Goal: Navigation & Orientation: Find specific page/section

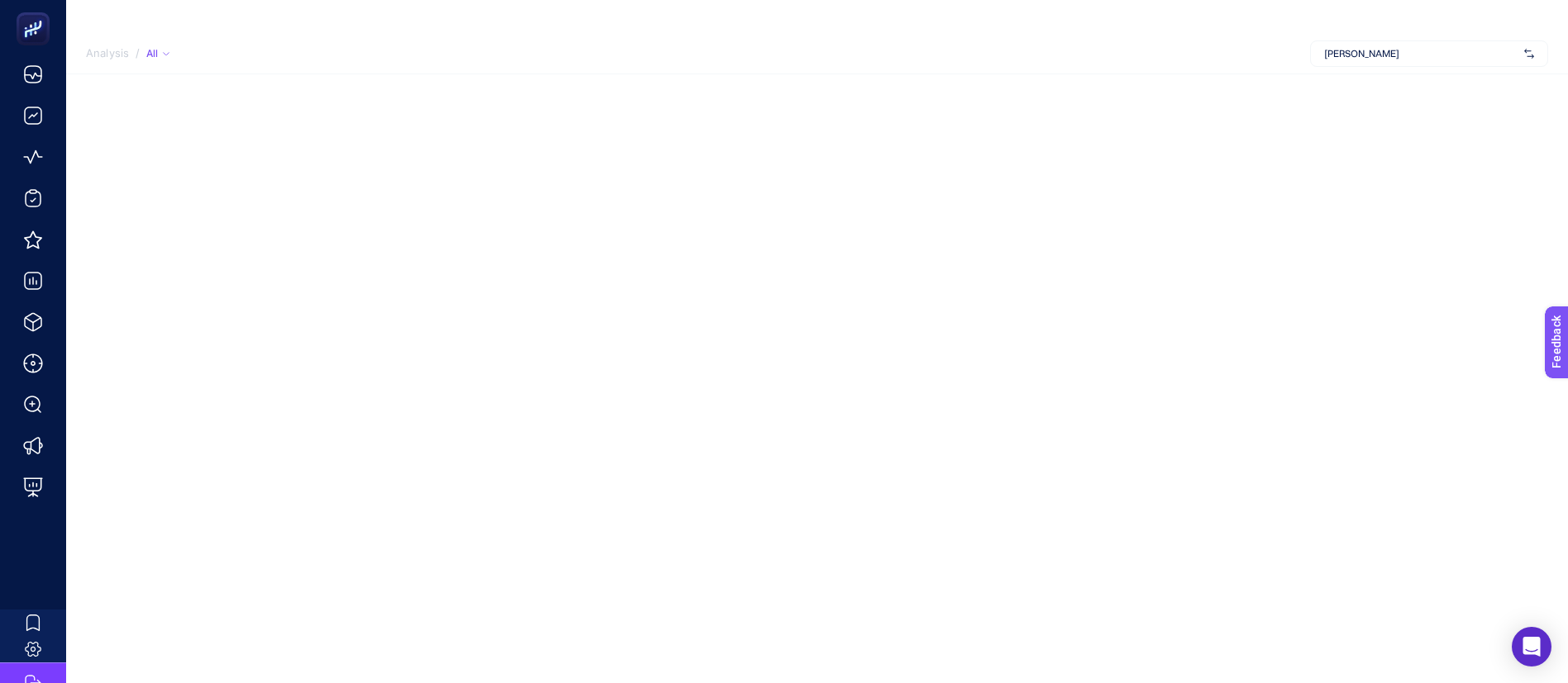
click at [1390, 43] on div "[PERSON_NAME]" at bounding box center [1429, 53] width 238 height 26
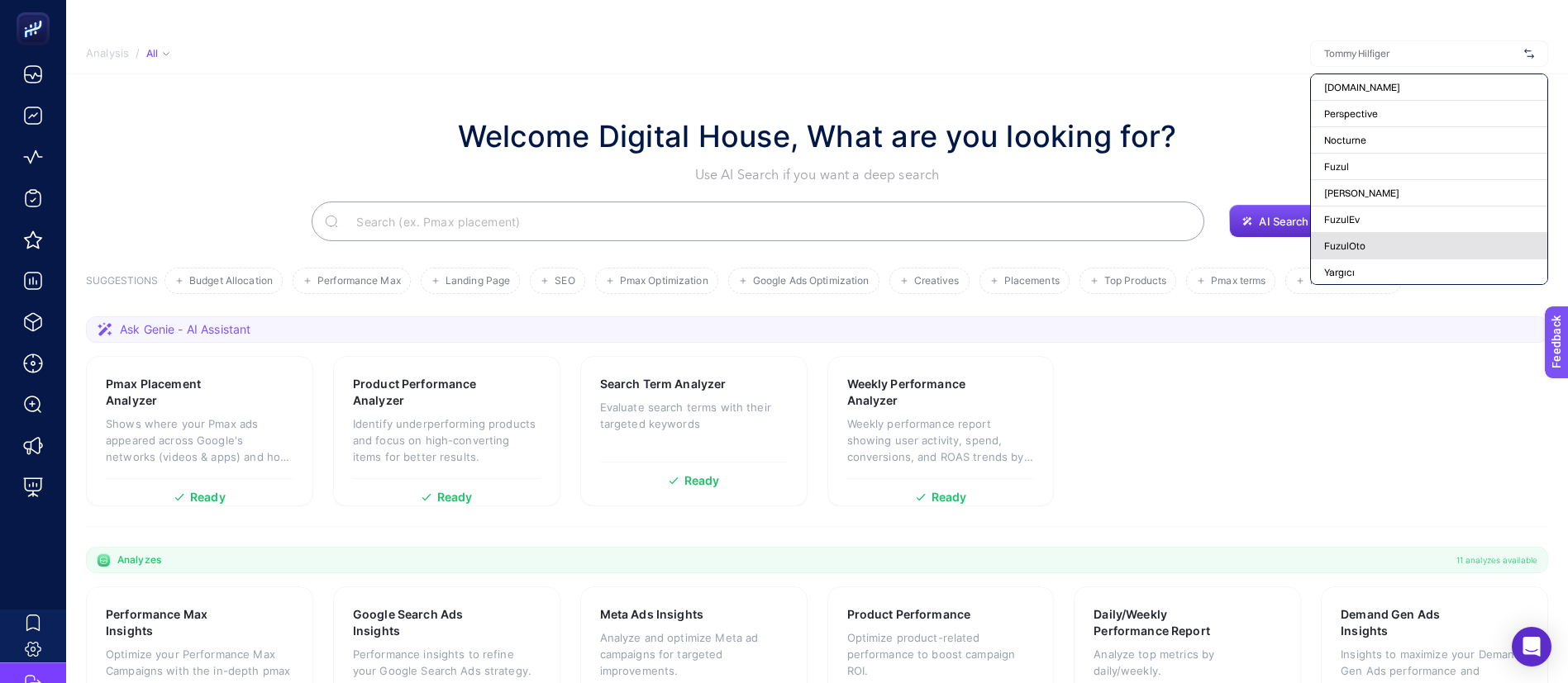
scroll to position [124, 0]
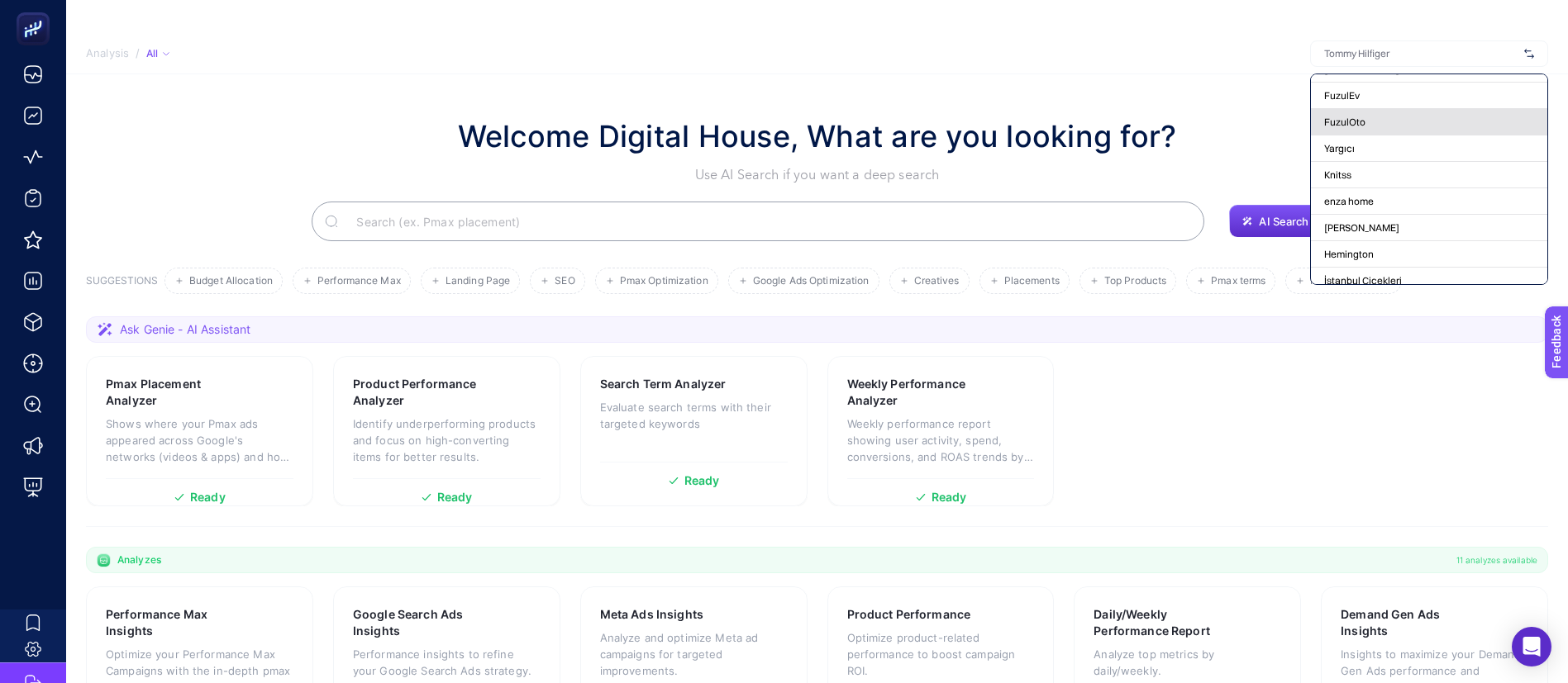
click at [1362, 126] on div "FuzulOto" at bounding box center [1430, 122] width 237 height 26
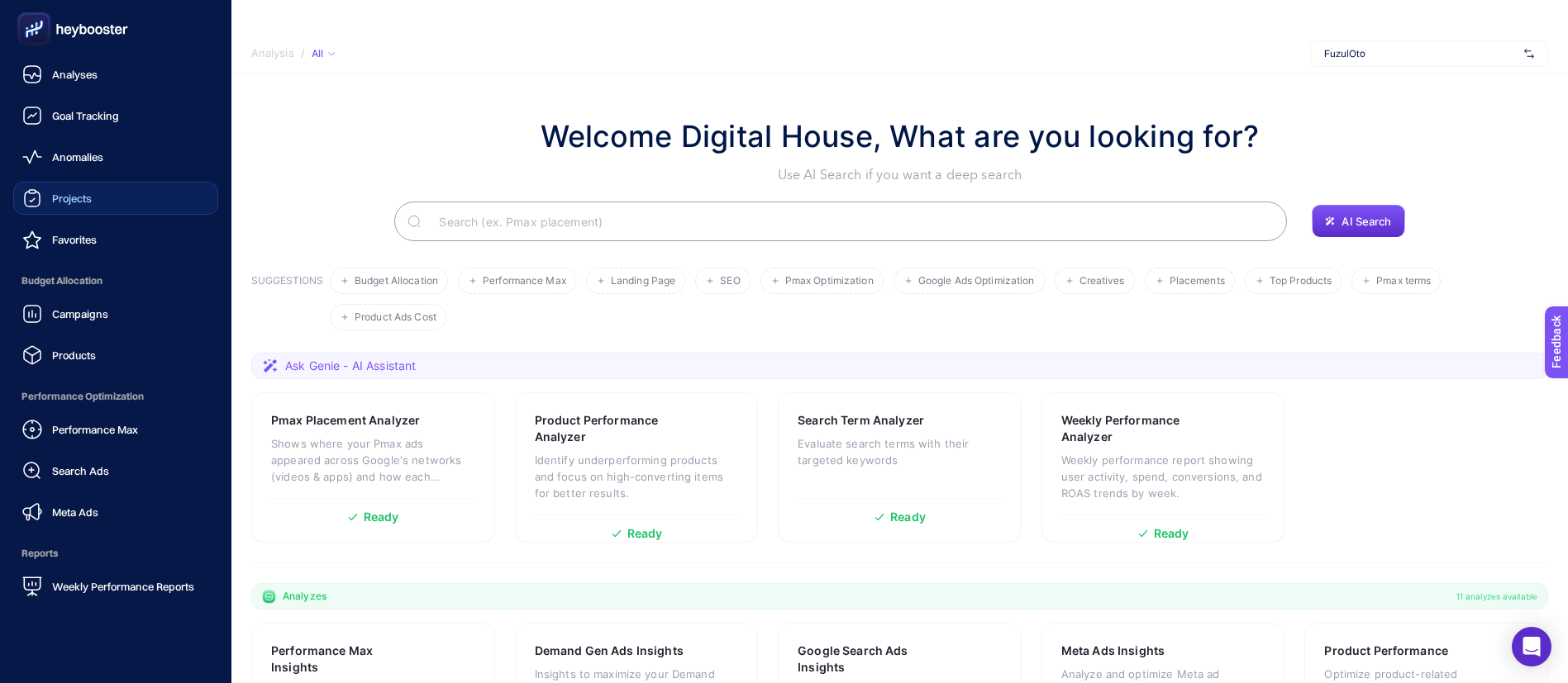
click at [57, 192] on span "Projects" at bounding box center [72, 199] width 40 height 14
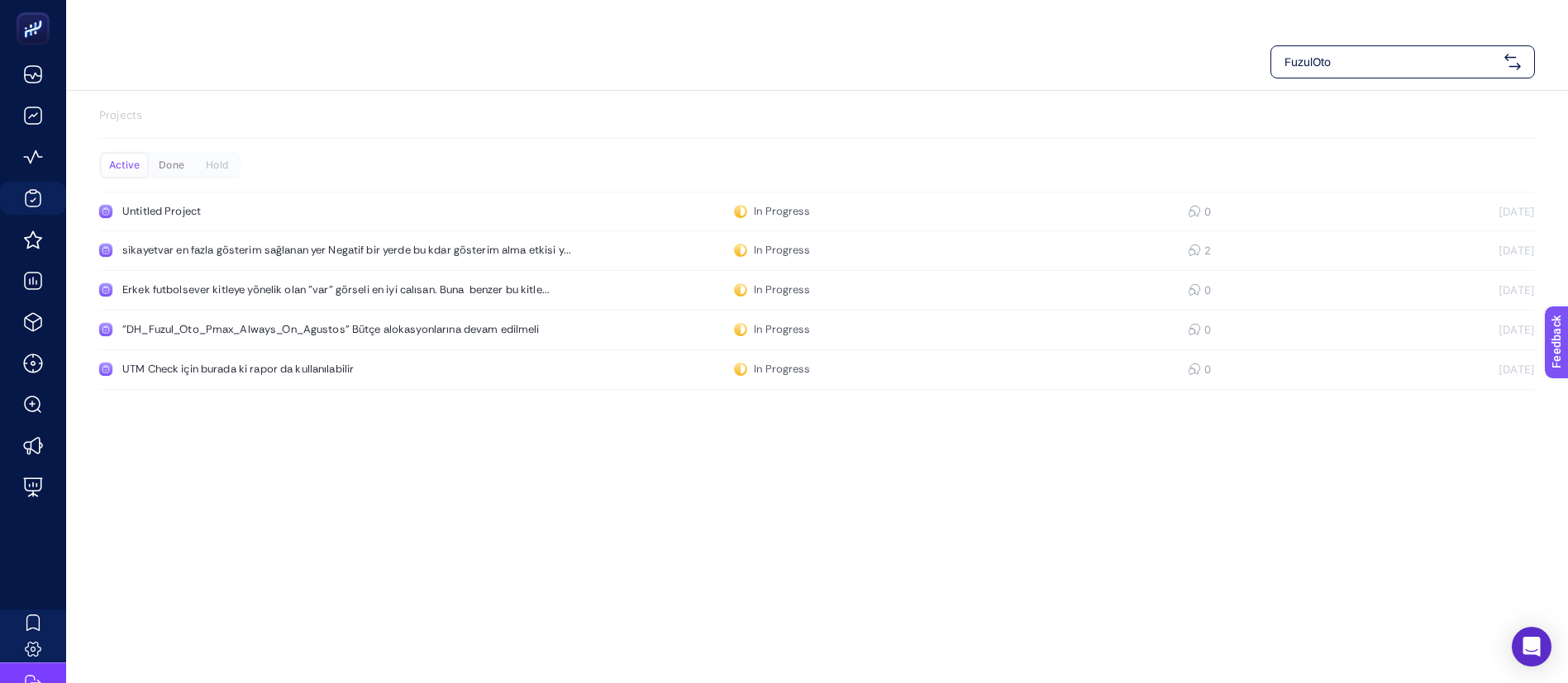
click at [177, 163] on div "Done" at bounding box center [171, 165] width 46 height 23
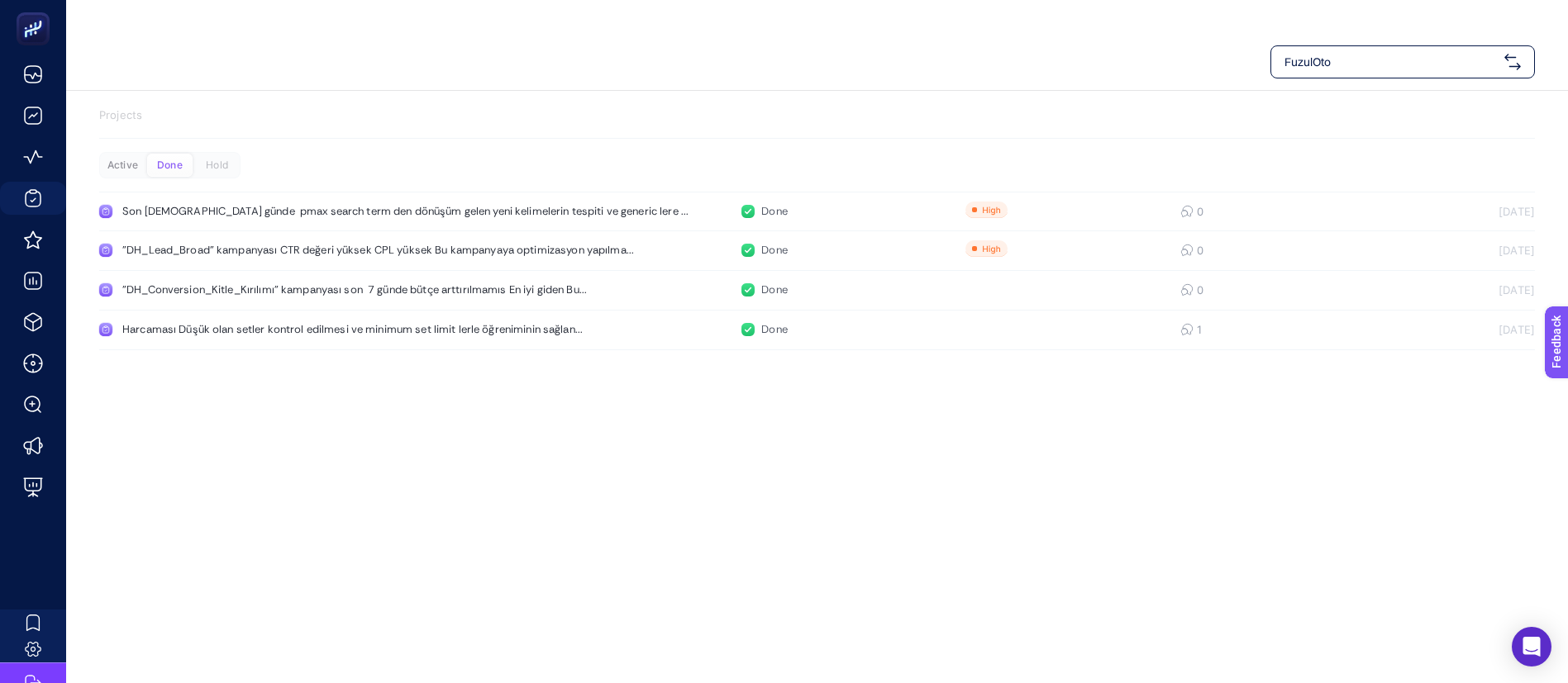
click at [120, 154] on div "Active" at bounding box center [123, 165] width 46 height 23
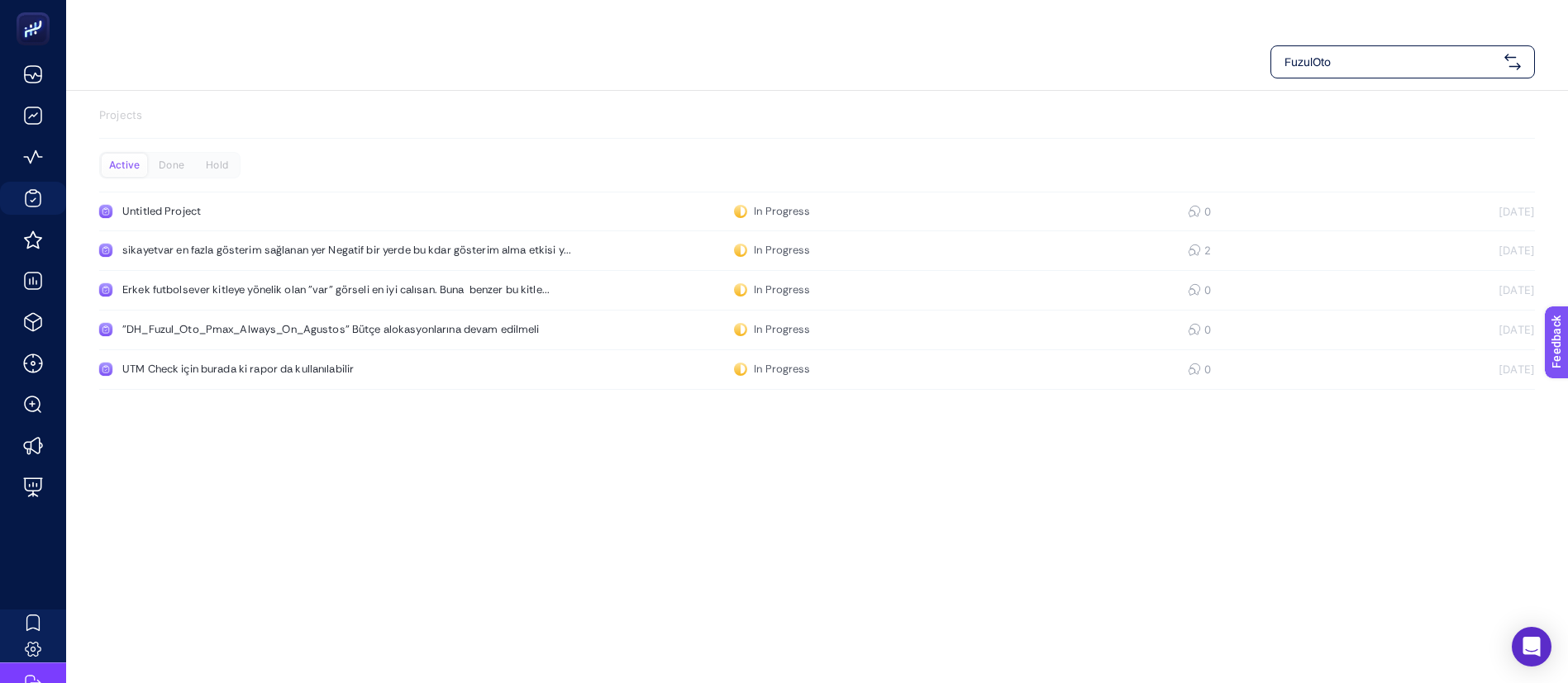
click at [1417, 58] on span "FuzulOto" at bounding box center [1391, 62] width 213 height 16
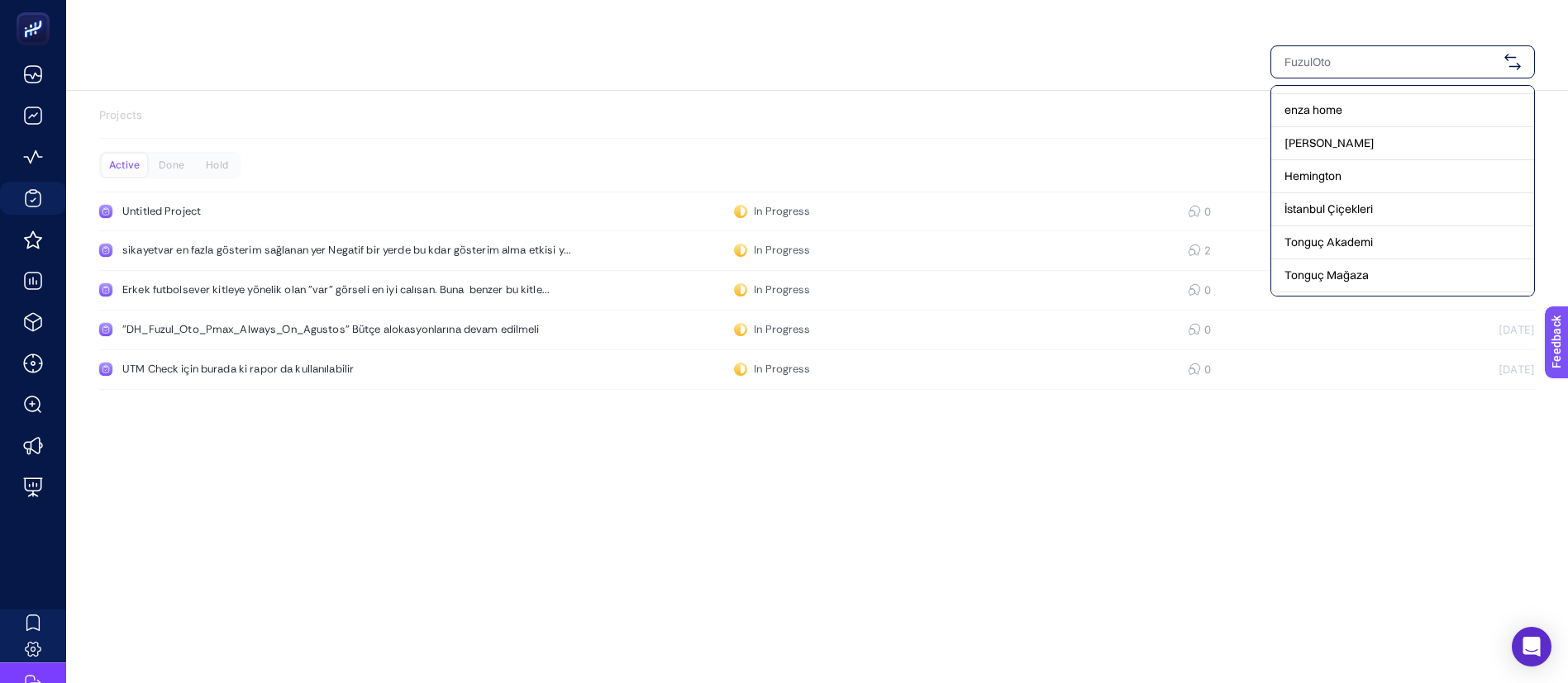
scroll to position [124, 0]
click at [1317, 146] on span "FuzulEv" at bounding box center [1305, 143] width 40 height 16
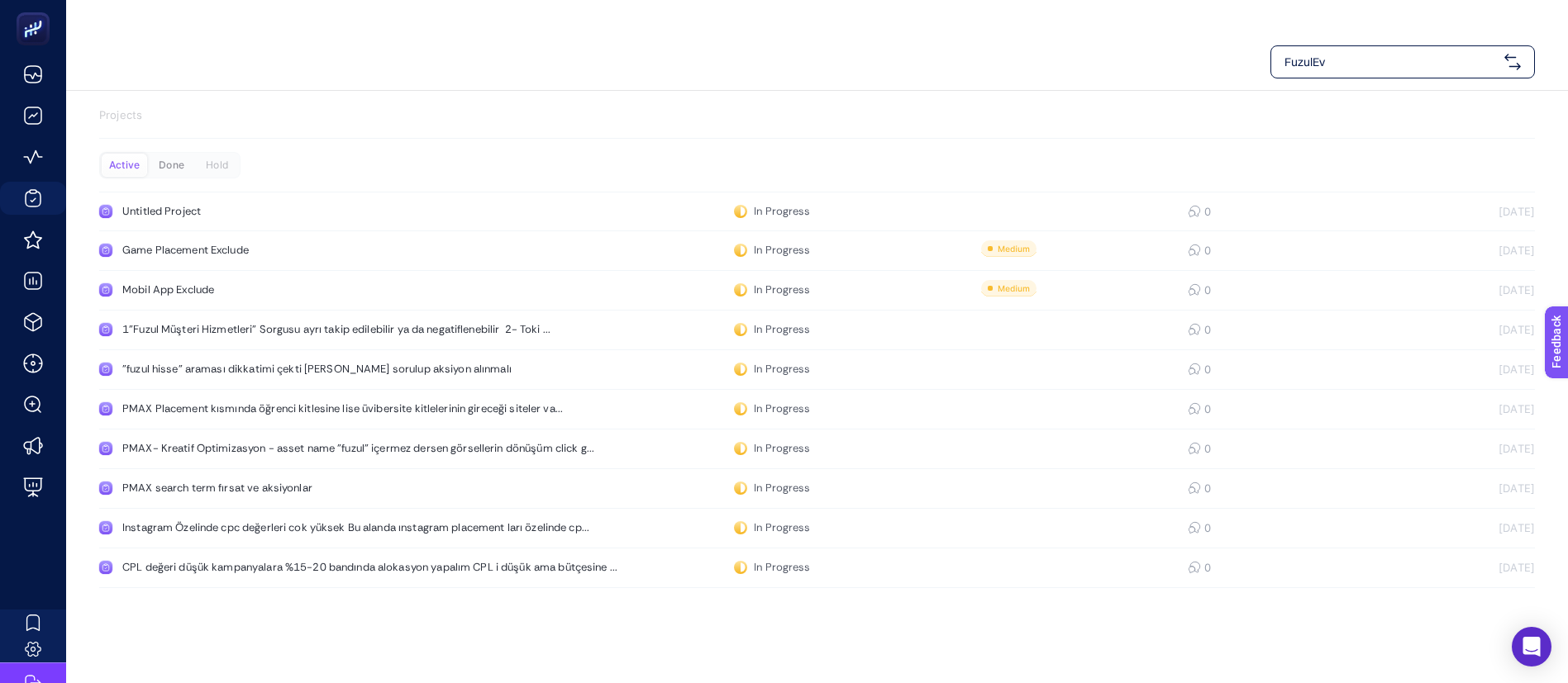
click at [174, 161] on div "Done" at bounding box center [171, 165] width 46 height 23
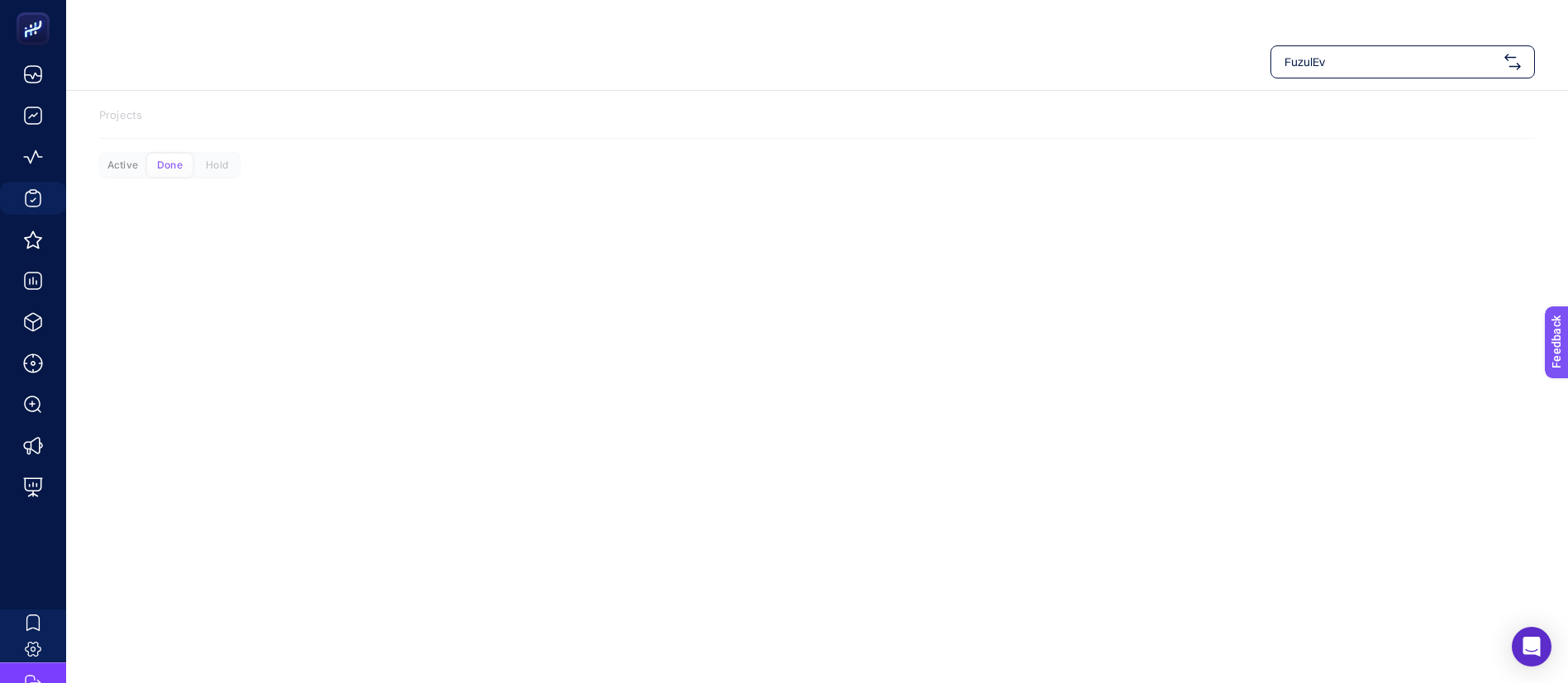
click at [129, 161] on div "Active" at bounding box center [123, 165] width 46 height 23
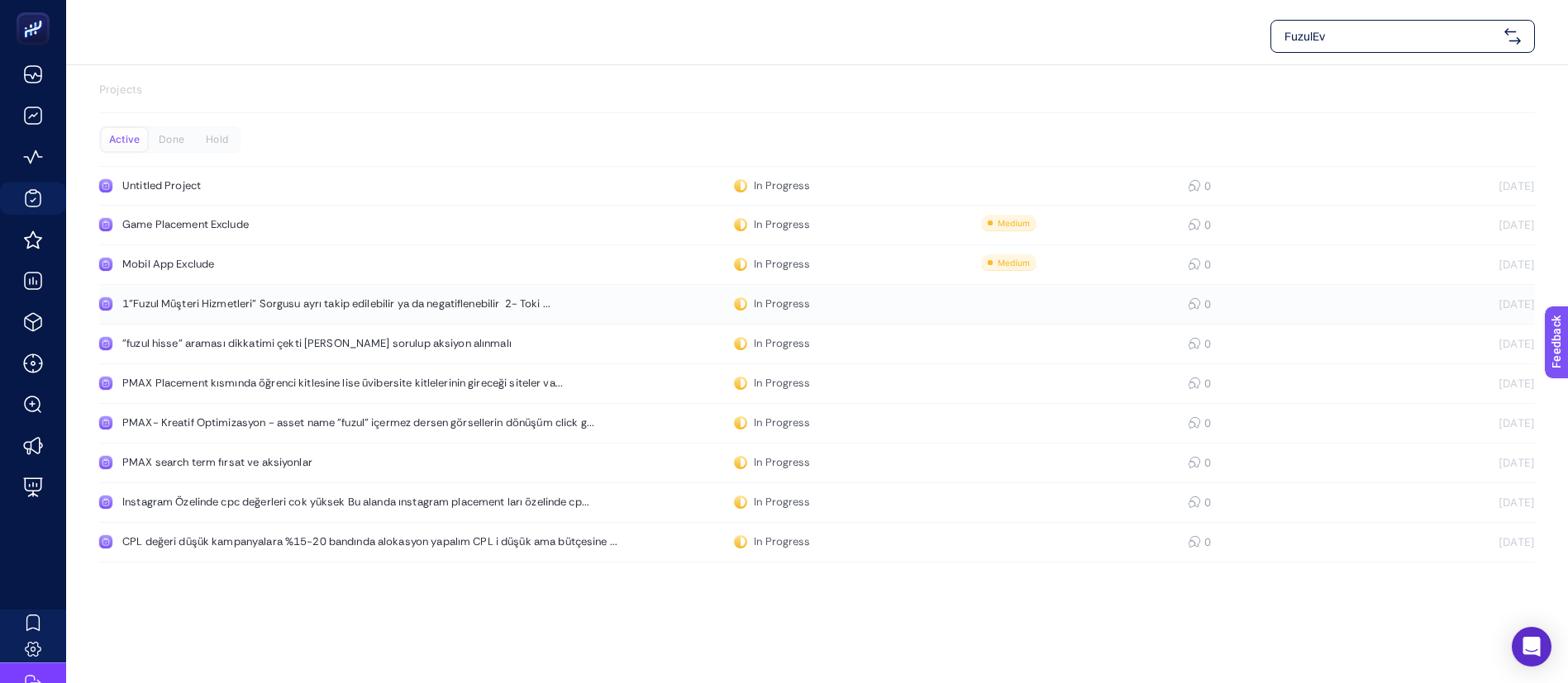
scroll to position [33, 0]
